Goal: Task Accomplishment & Management: Use online tool/utility

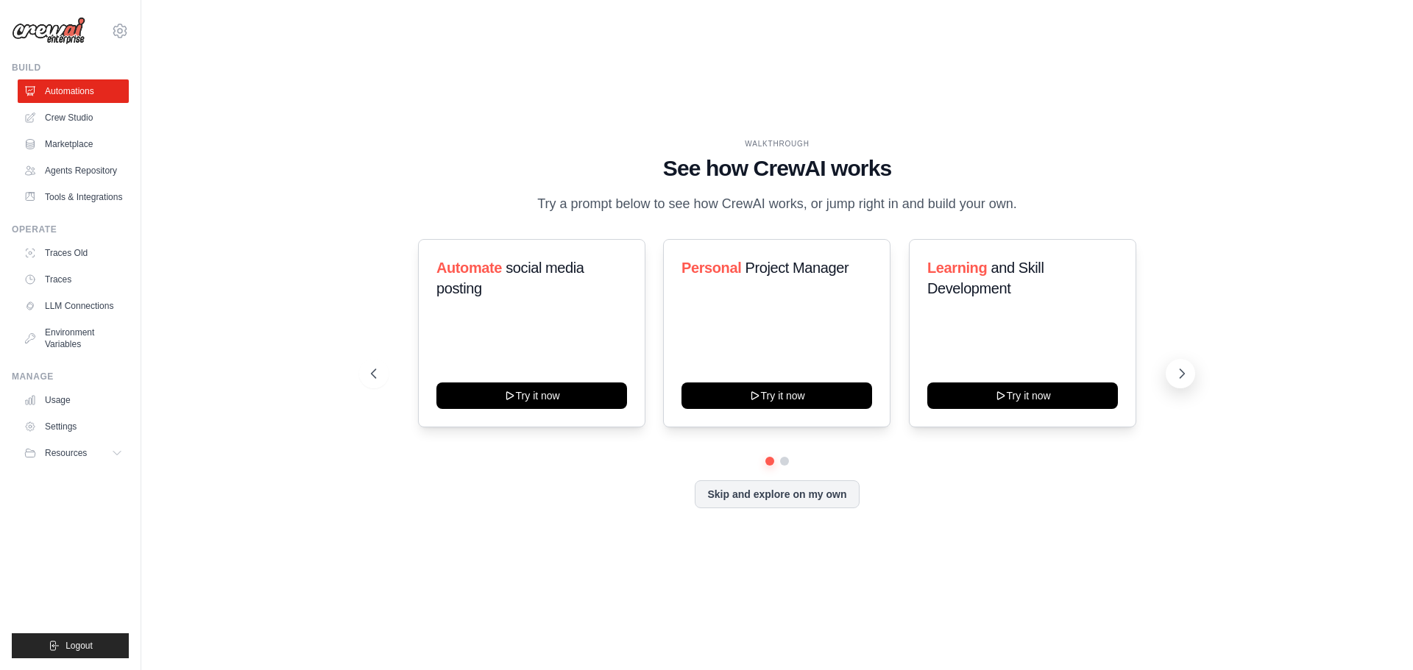
click at [1177, 372] on icon at bounding box center [1181, 373] width 15 height 15
click at [80, 418] on link "Settings" at bounding box center [74, 427] width 111 height 24
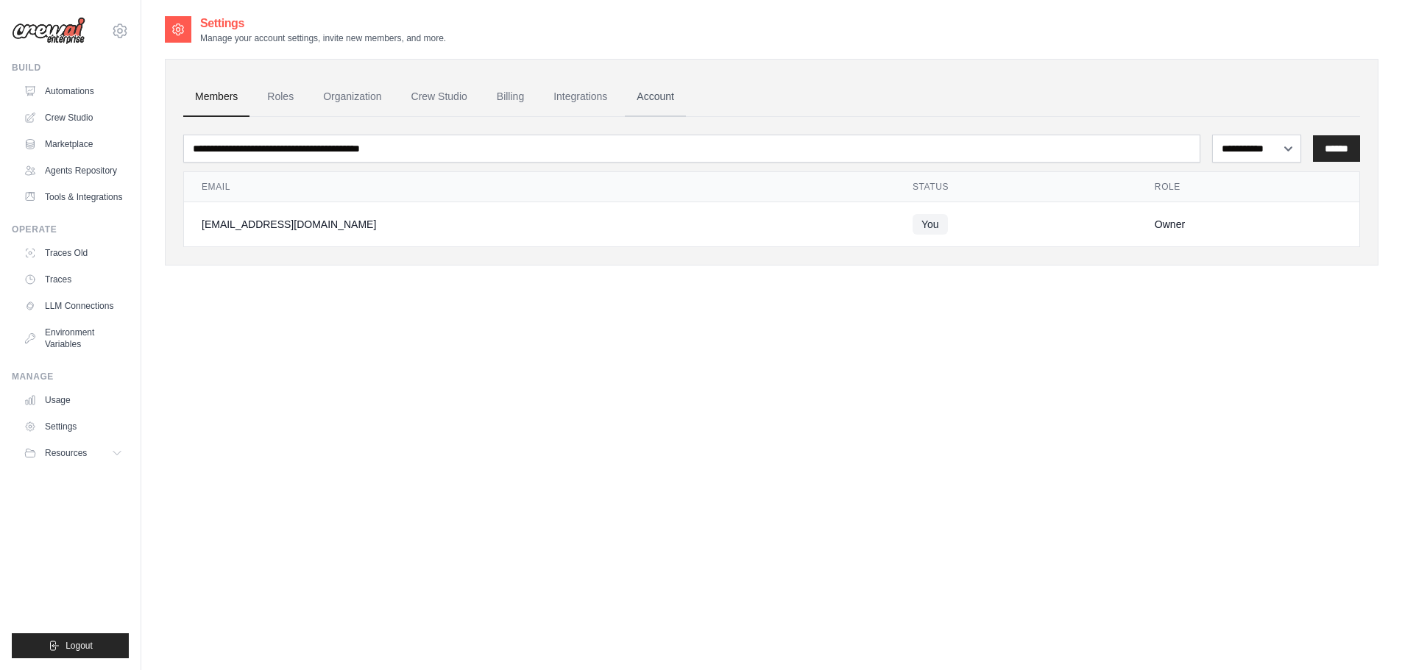
click at [651, 97] on link "Account" at bounding box center [655, 97] width 61 height 40
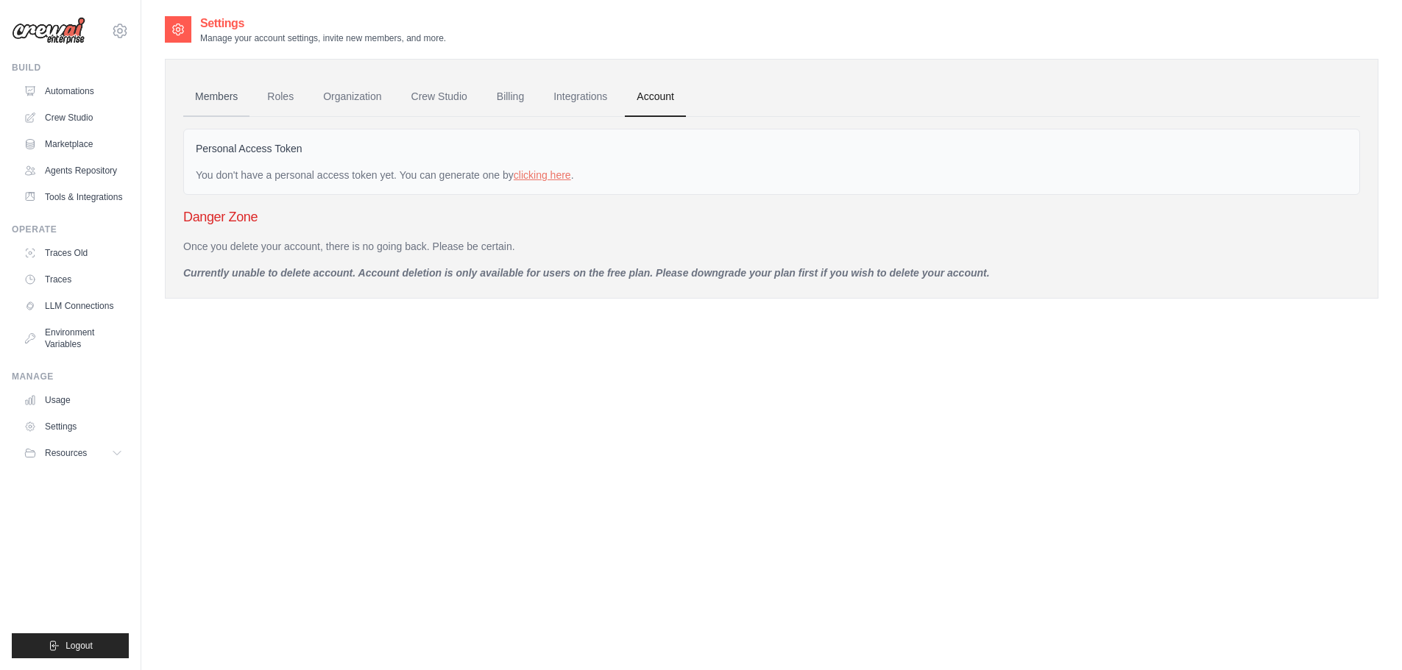
click at [229, 88] on link "Members" at bounding box center [216, 97] width 66 height 40
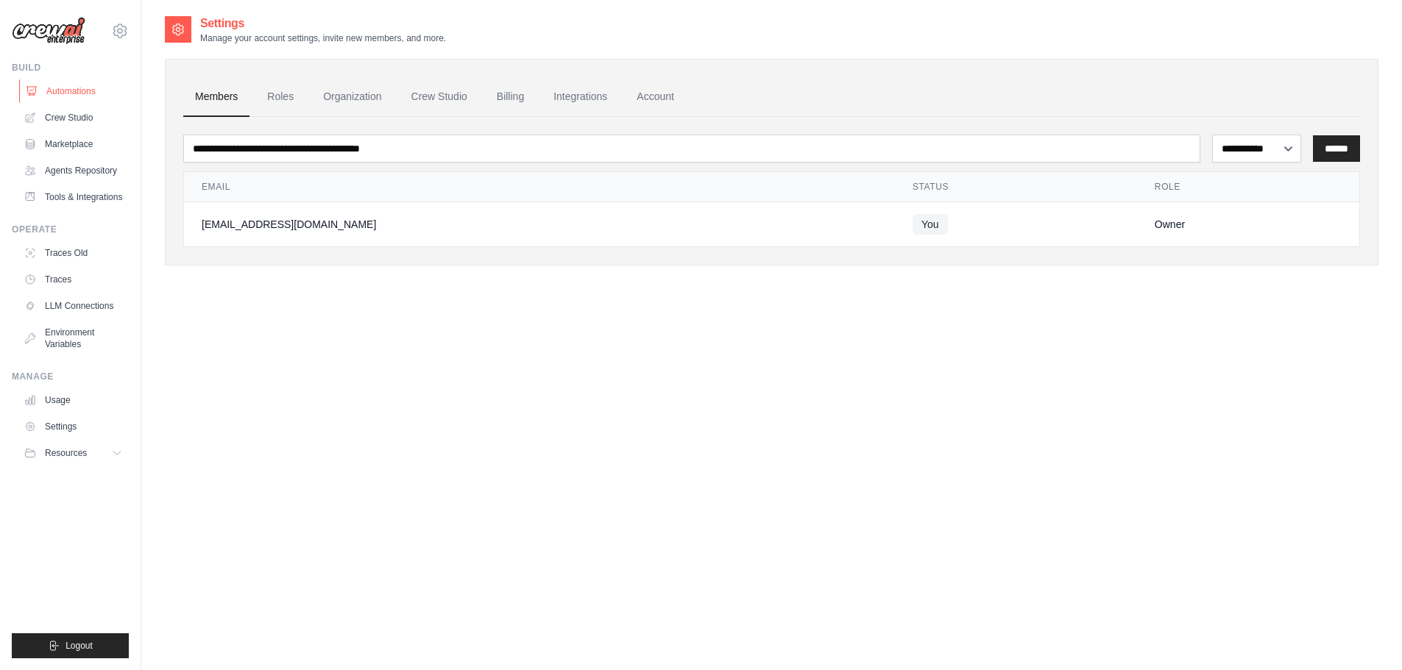
click at [82, 89] on link "Automations" at bounding box center [74, 91] width 111 height 24
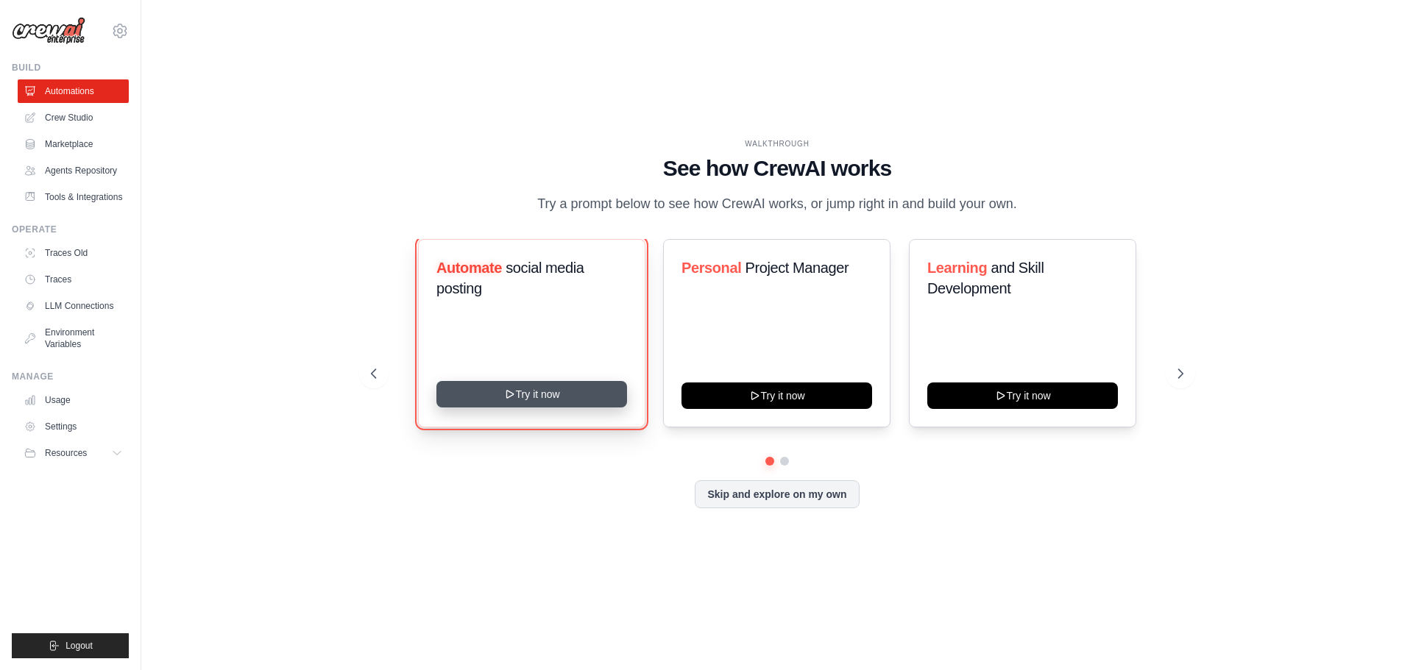
click at [576, 397] on button "Try it now" at bounding box center [531, 394] width 191 height 26
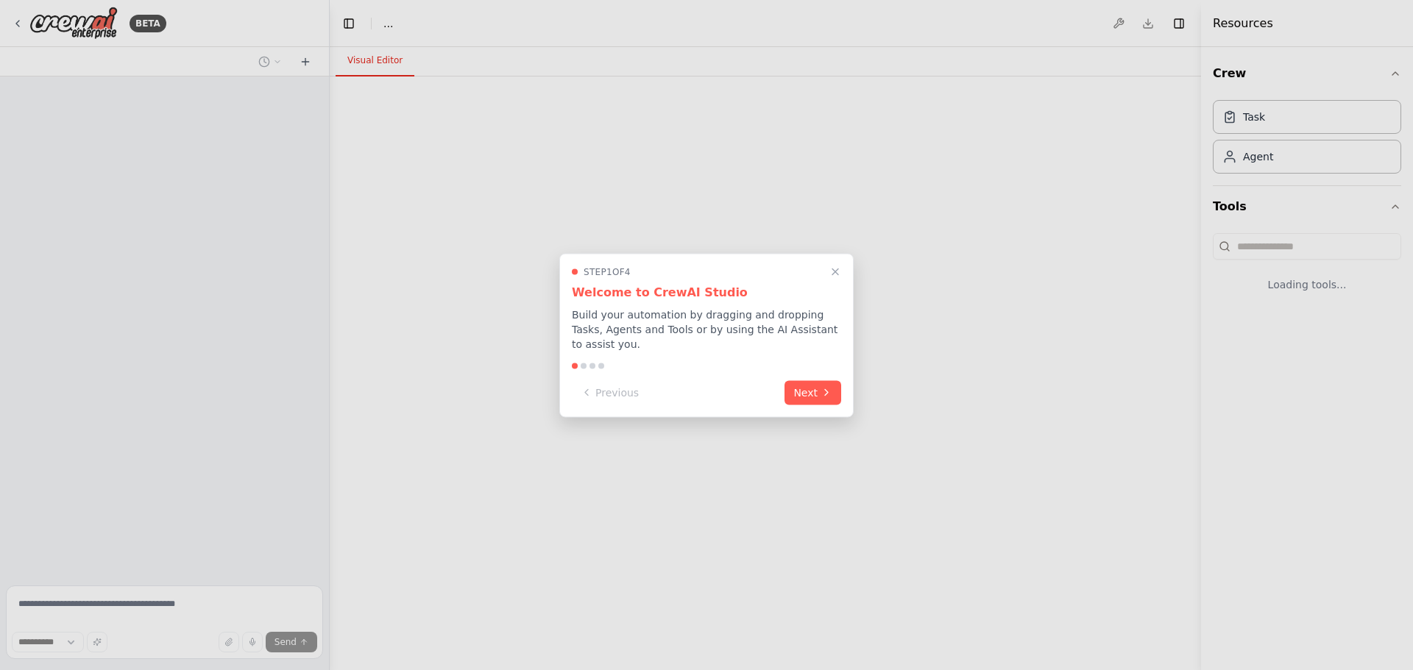
select select "****"
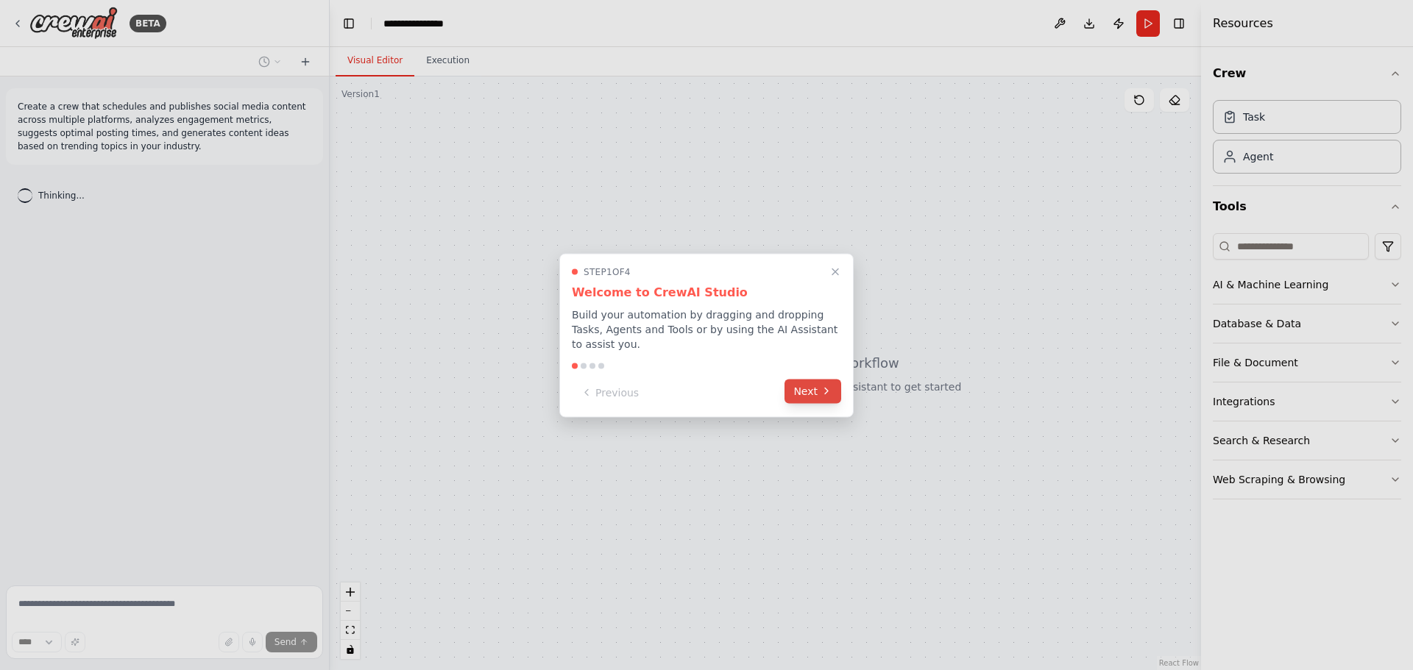
click at [811, 387] on button "Next" at bounding box center [812, 391] width 57 height 24
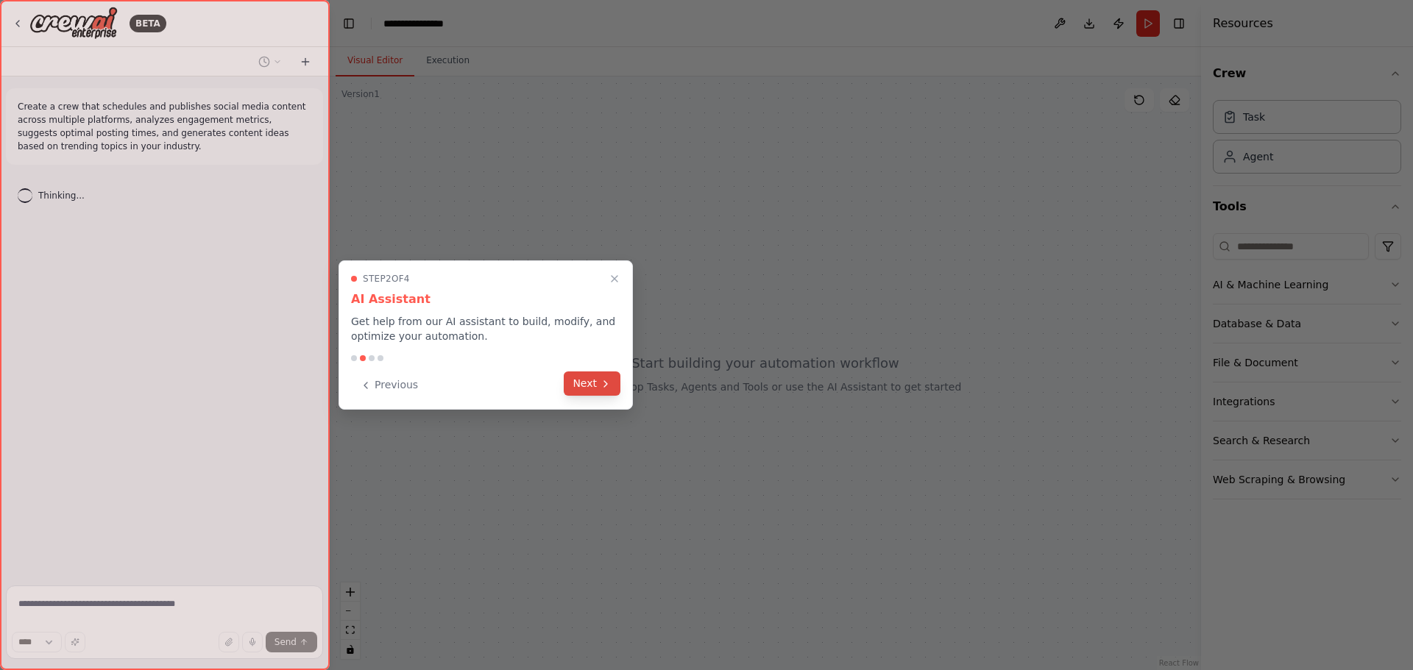
click at [607, 386] on icon at bounding box center [606, 384] width 12 height 12
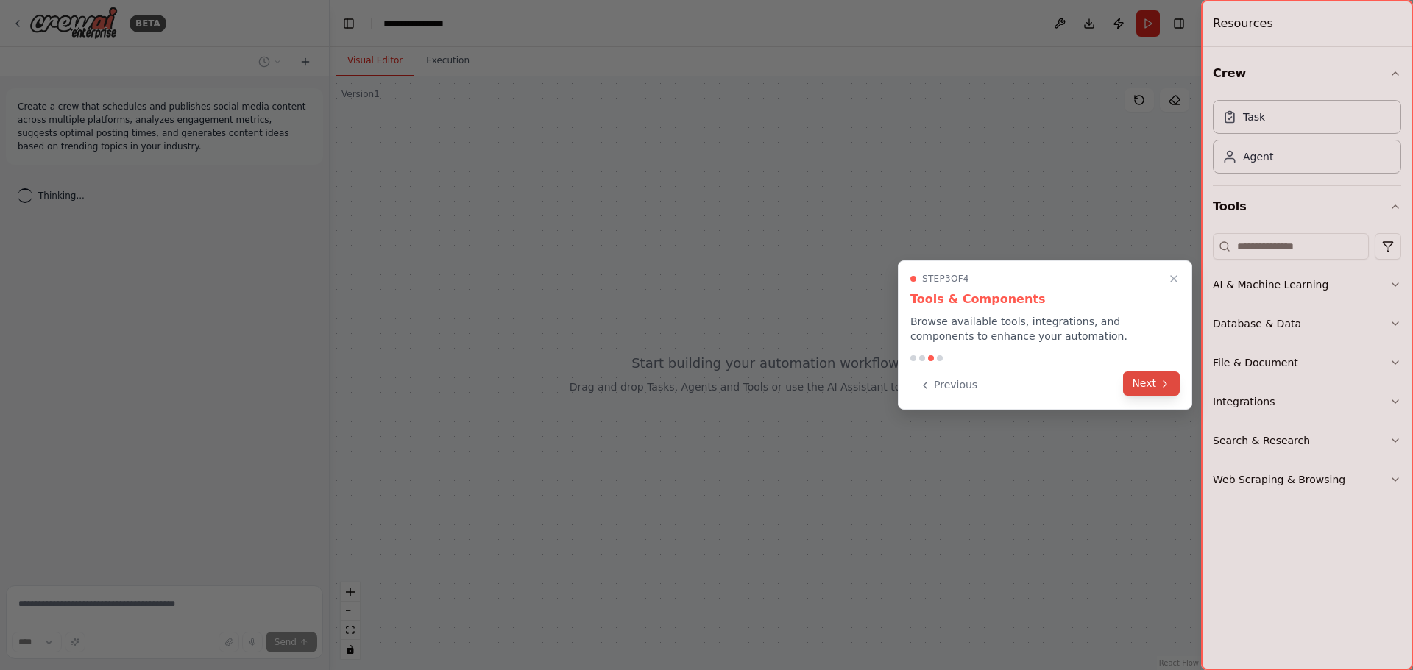
click at [1149, 386] on button "Next" at bounding box center [1151, 384] width 57 height 24
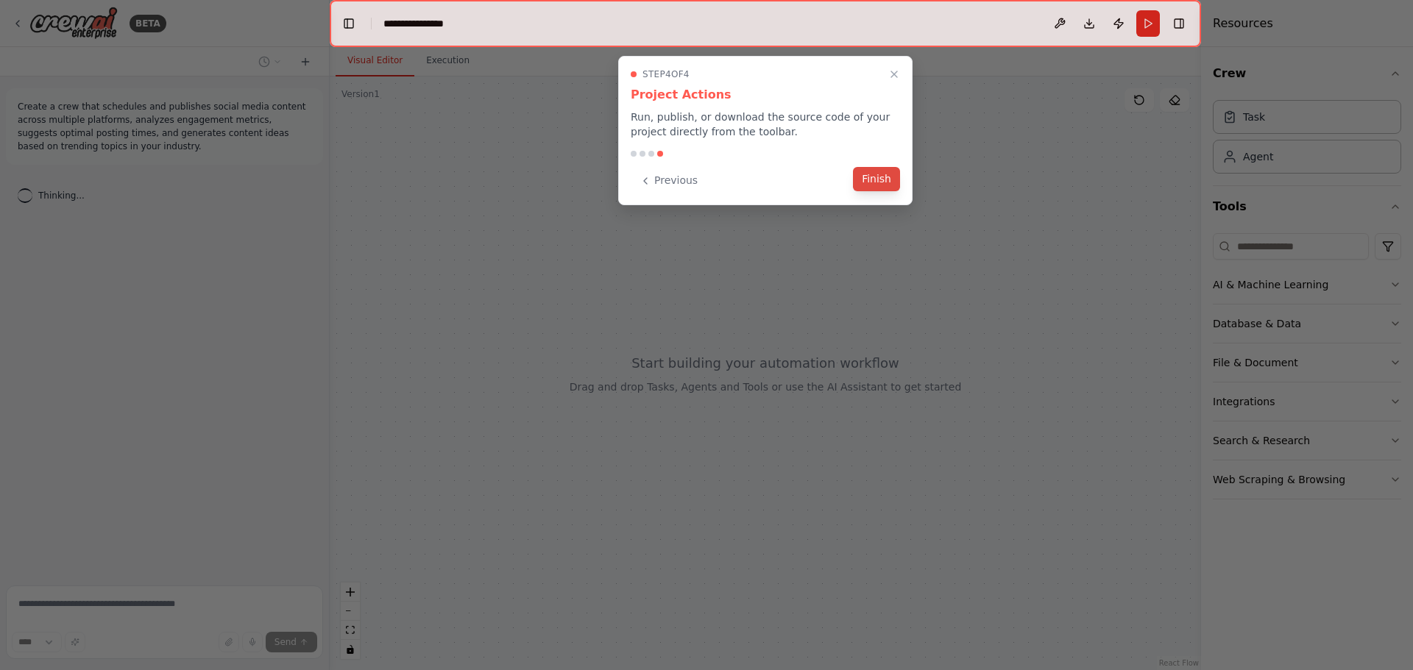
click at [865, 181] on button "Finish" at bounding box center [876, 179] width 47 height 24
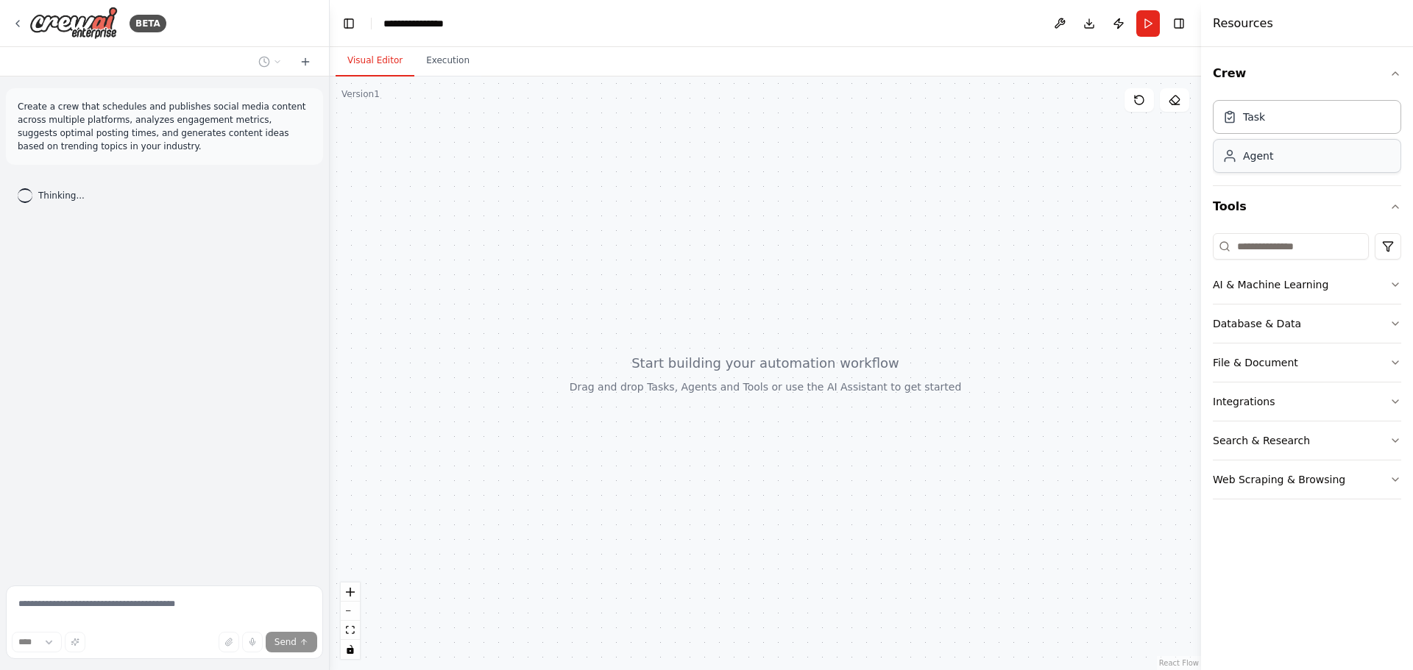
click at [1247, 163] on div "Agent" at bounding box center [1306, 156] width 188 height 34
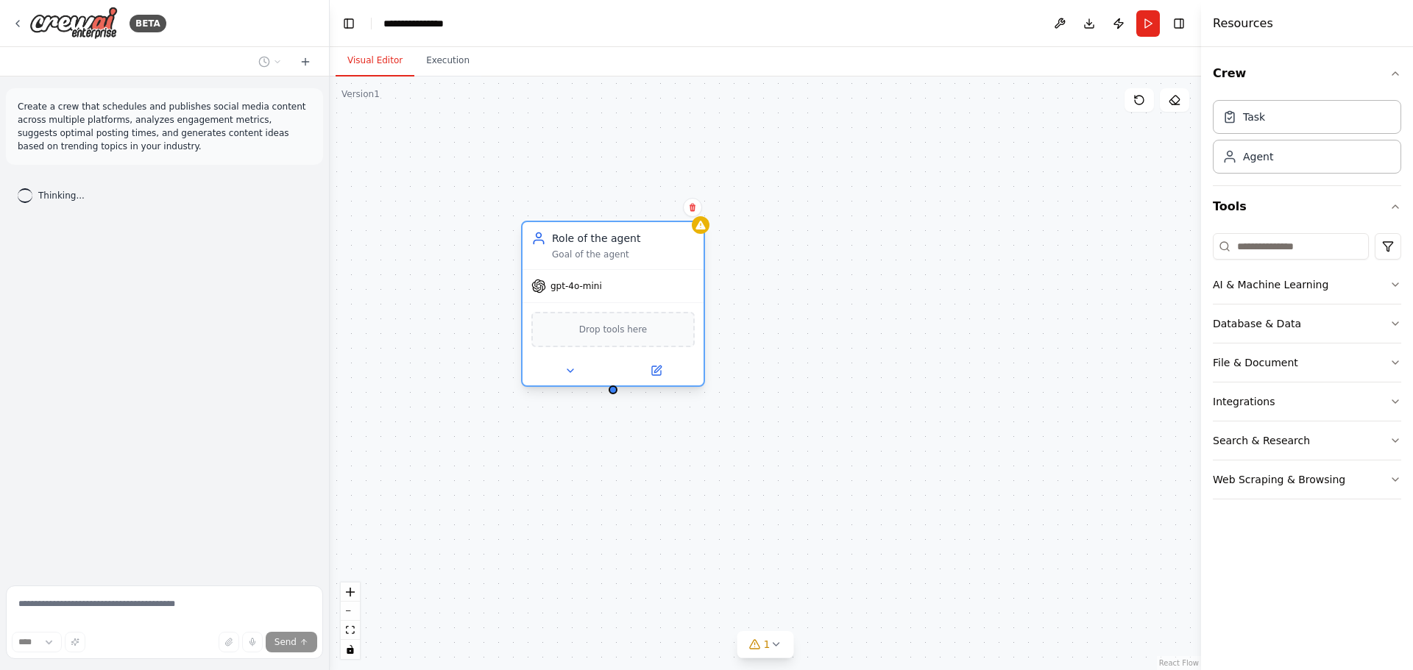
drag, startPoint x: 672, startPoint y: 362, endPoint x: 639, endPoint y: 221, distance: 145.3
click at [639, 231] on div "Role of the agent" at bounding box center [623, 238] width 143 height 15
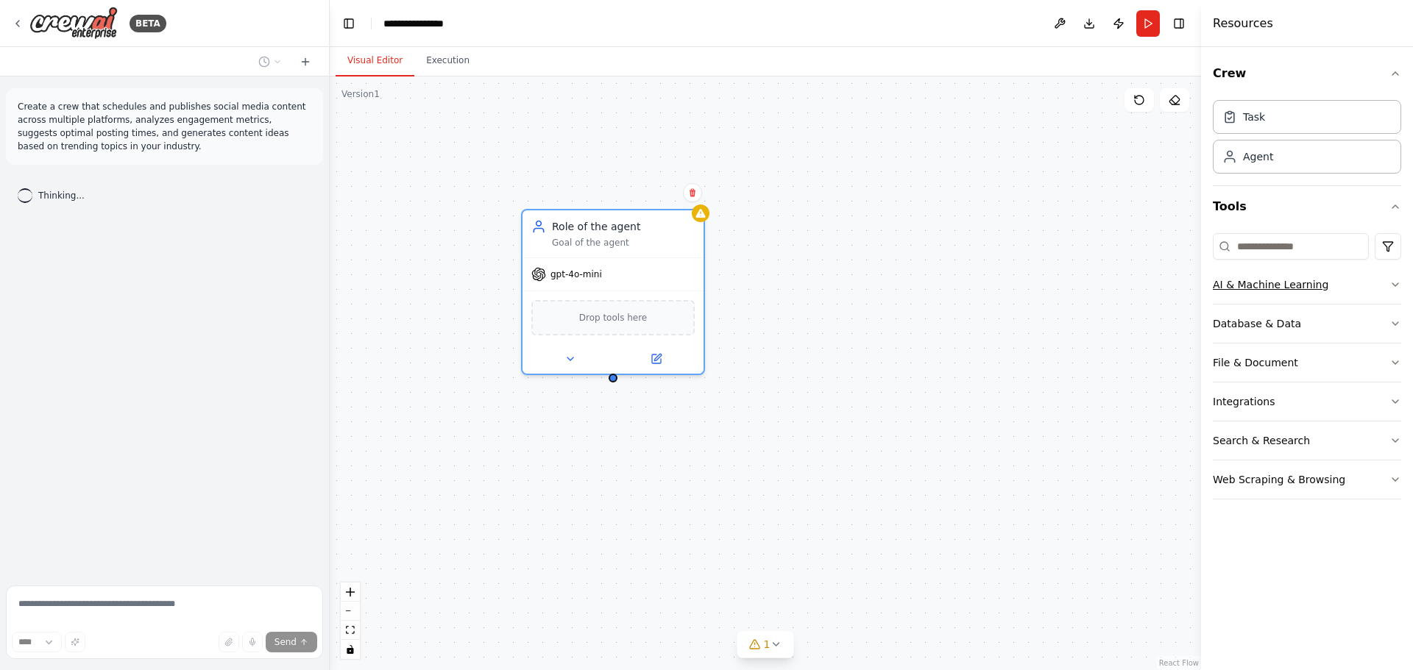
click at [1392, 284] on icon "button" at bounding box center [1395, 285] width 12 height 12
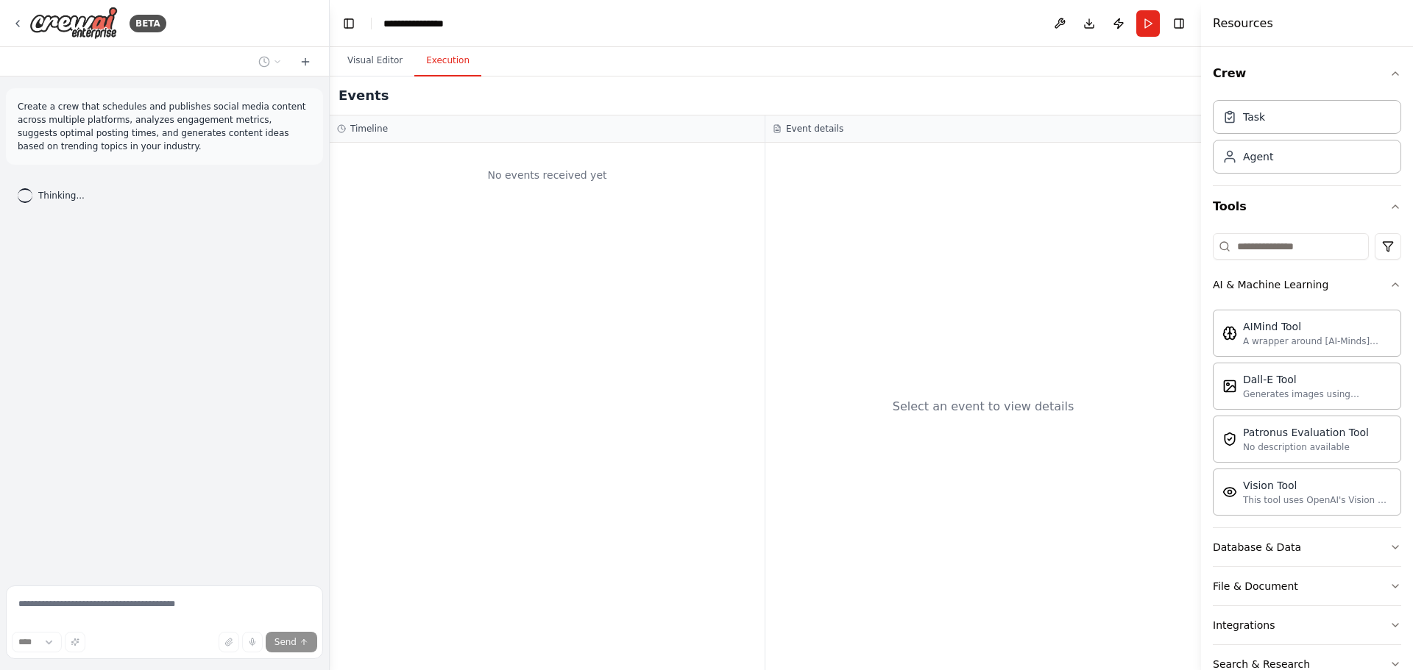
click at [445, 63] on button "Execution" at bounding box center [447, 61] width 67 height 31
click at [387, 63] on button "Visual Editor" at bounding box center [374, 61] width 79 height 31
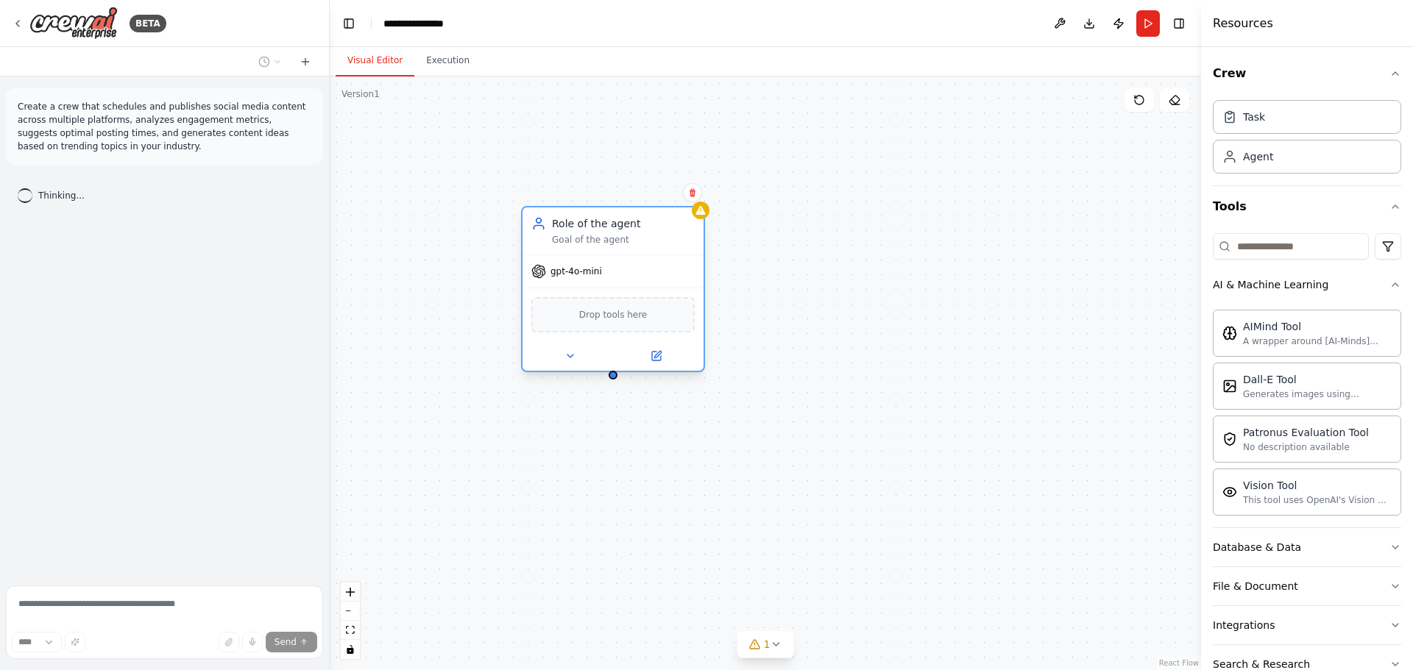
click at [586, 235] on div "Goal of the agent" at bounding box center [623, 240] width 143 height 12
click at [599, 253] on div "Role of the agent Goal of the agent" at bounding box center [612, 230] width 181 height 47
click at [569, 359] on icon at bounding box center [570, 359] width 6 height 3
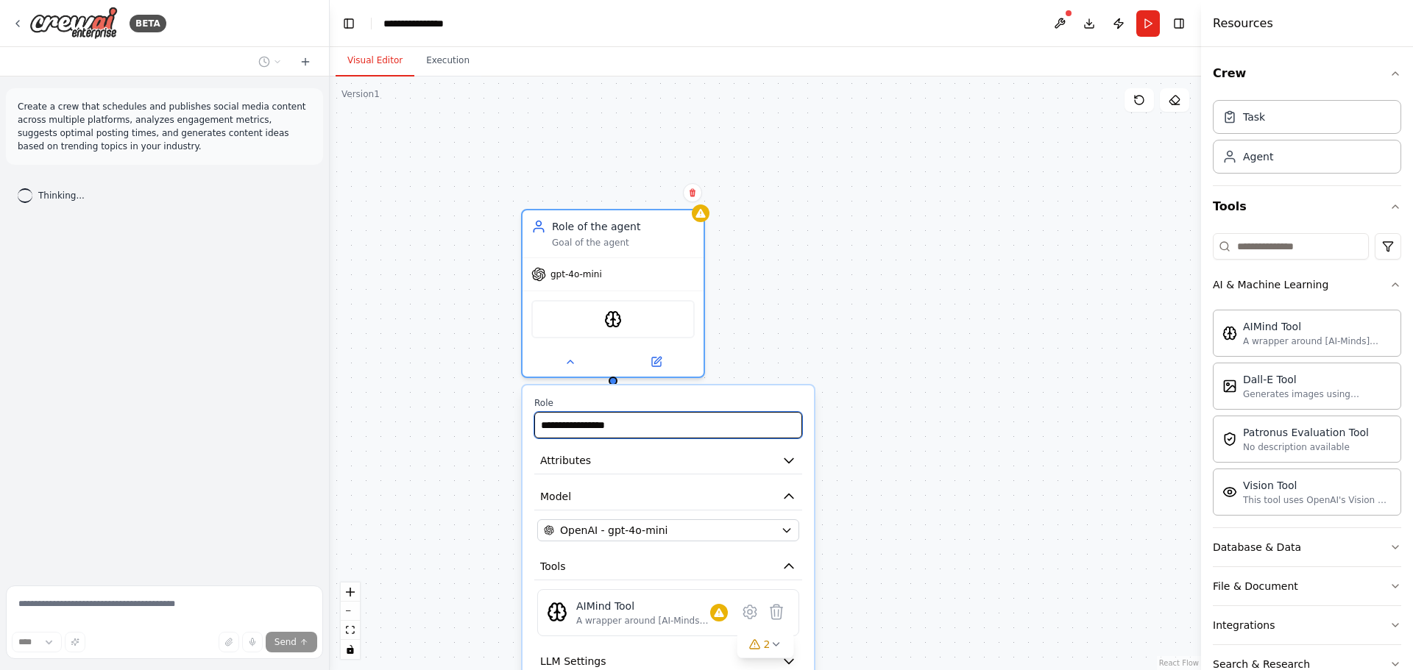
click at [745, 432] on input "**********" at bounding box center [668, 425] width 268 height 26
type input "*****"
click at [898, 425] on div "Role of the agent Goal of the agent gpt-4o-mini AIMindTool Role ***** Attribute…" at bounding box center [765, 374] width 871 height 594
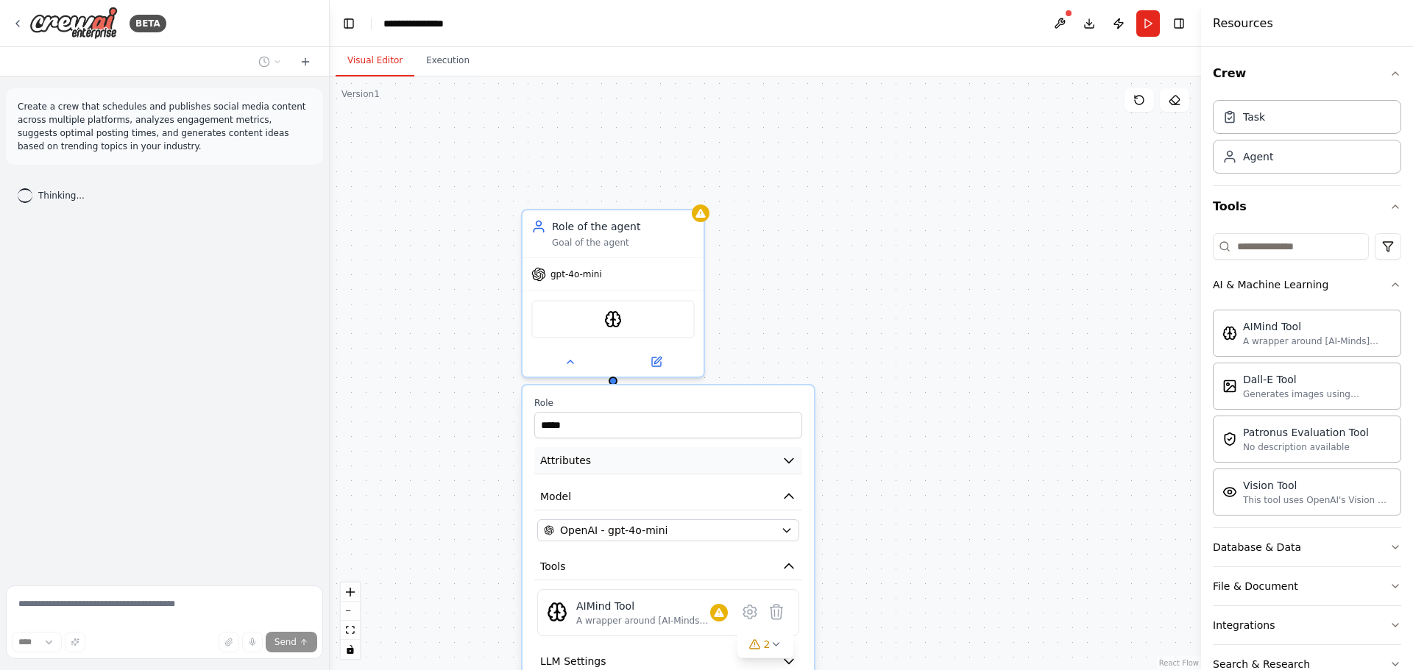
click at [792, 462] on icon "button" at bounding box center [788, 460] width 15 height 15
